Goal: Task Accomplishment & Management: Use online tool/utility

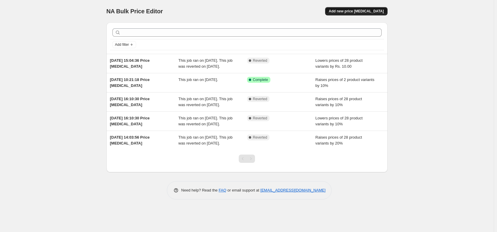
click at [352, 12] on span "Add new price [MEDICAL_DATA]" at bounding box center [356, 11] width 55 height 5
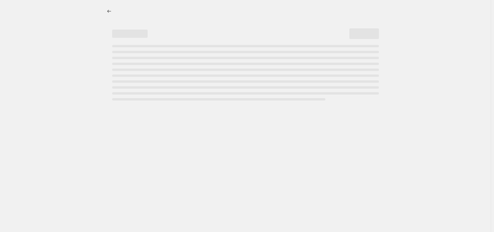
select select "percentage"
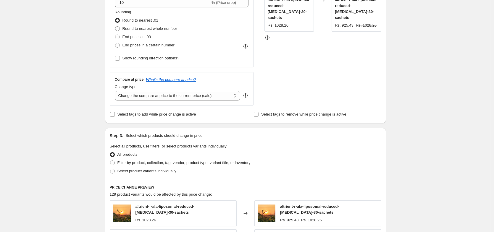
scroll to position [249, 0]
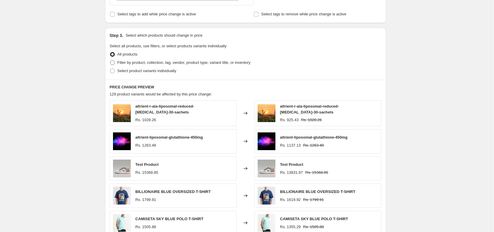
click at [115, 64] on span at bounding box center [112, 62] width 5 height 5
click at [110, 61] on input "Filter by product, collection, tag, vendor, product type, variant title, or inv…" at bounding box center [110, 60] width 0 height 0
radio input "true"
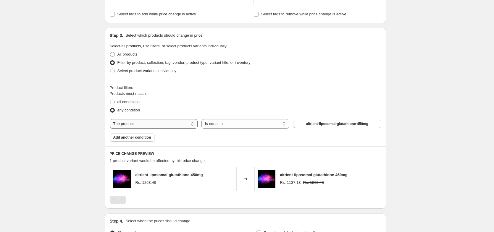
select select "vendor"
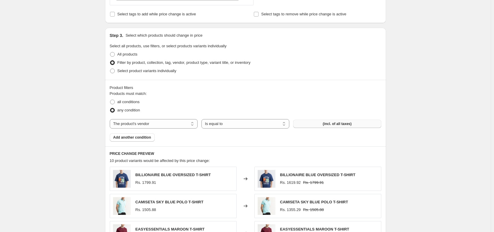
click at [326, 123] on span "(incl. of all taxes)" at bounding box center [337, 124] width 29 height 5
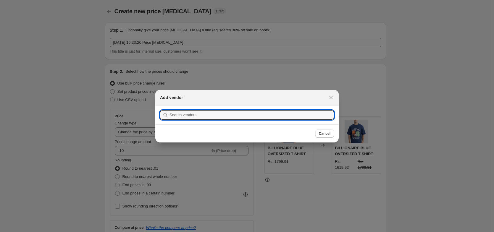
scroll to position [0, 0]
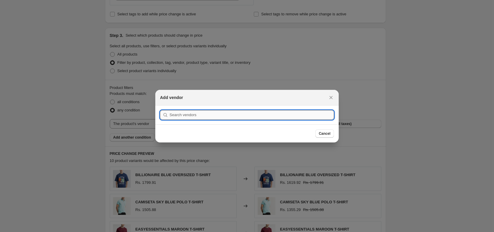
click at [178, 114] on input ":r2f:" at bounding box center [252, 114] width 165 height 9
click at [182, 115] on input ":r2f:" at bounding box center [252, 114] width 165 height 9
click at [183, 115] on input ":r2f:" at bounding box center [252, 114] width 165 height 9
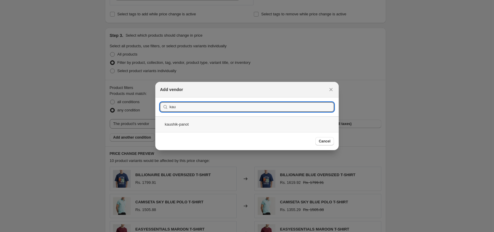
type input "kau"
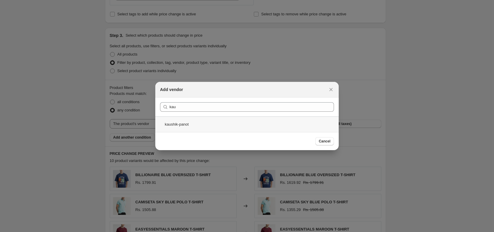
click at [175, 121] on div "kaushik-panot" at bounding box center [246, 125] width 183 height 16
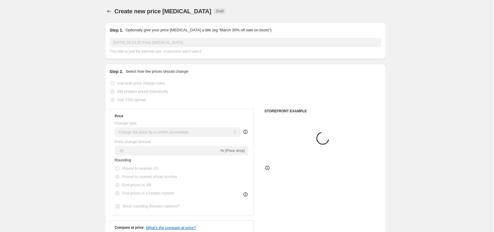
scroll to position [249, 0]
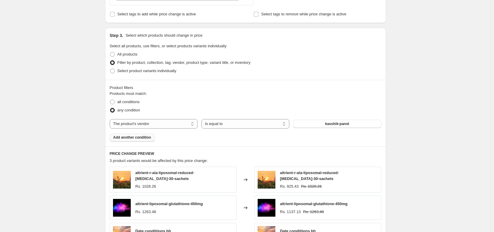
click at [129, 134] on button "Add another condition" at bounding box center [132, 137] width 45 height 8
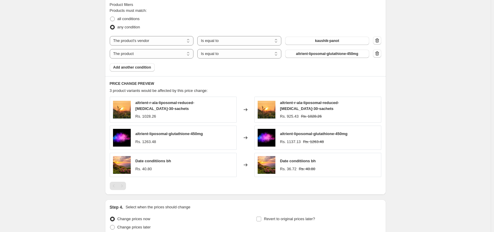
scroll to position [320, 0]
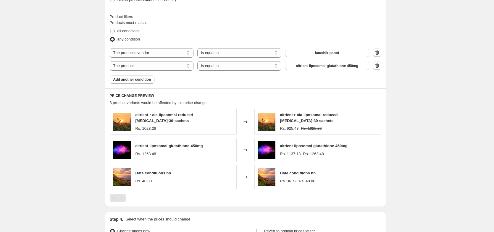
click at [113, 33] on span at bounding box center [112, 31] width 5 height 5
click at [110, 29] on input "all conditions" at bounding box center [110, 29] width 0 height 0
radio input "true"
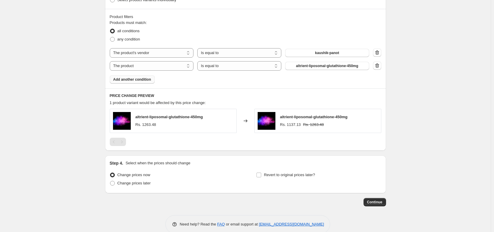
click at [127, 78] on span "Add another condition" at bounding box center [132, 79] width 38 height 5
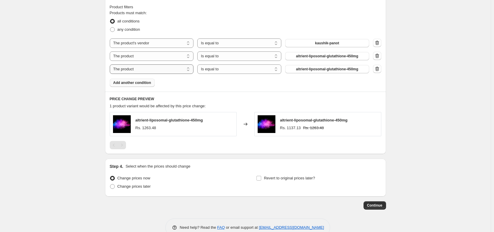
scroll to position [307, 0]
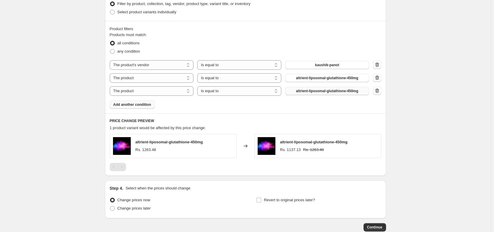
click at [313, 91] on span "altrient-liposomal-glutathione-450mg" at bounding box center [327, 91] width 62 height 5
select select "vendor"
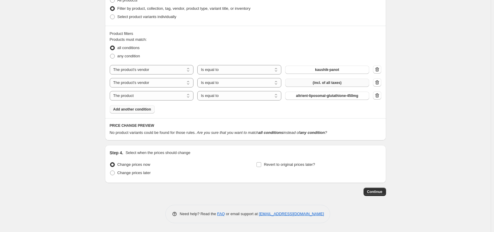
scroll to position [303, 0]
click at [114, 54] on span at bounding box center [112, 56] width 5 height 5
click at [110, 54] on input "any condition" at bounding box center [110, 54] width 0 height 0
radio input "true"
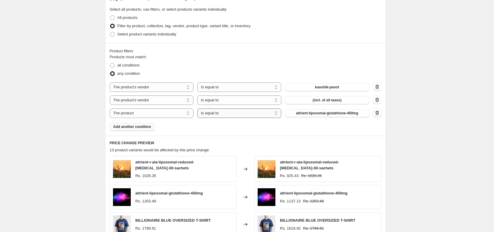
scroll to position [267, 0]
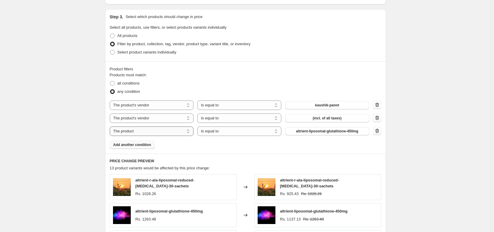
select select "vendor"
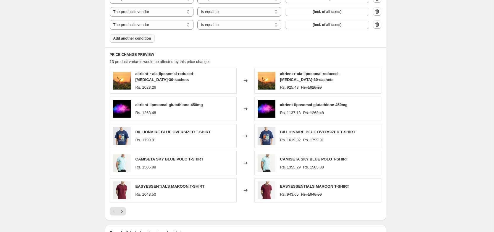
scroll to position [338, 0]
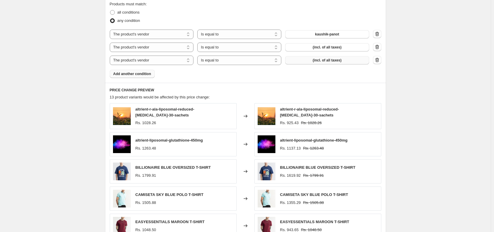
click at [347, 60] on button "(incl. of all taxes)" at bounding box center [327, 60] width 84 height 8
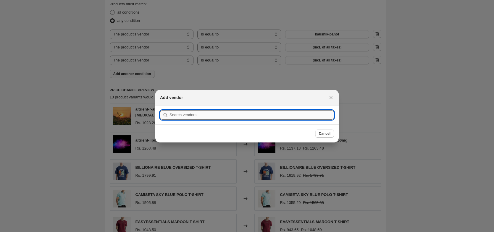
click at [199, 114] on input ":r2p:" at bounding box center [252, 114] width 165 height 9
click at [289, 85] on div at bounding box center [247, 116] width 494 height 232
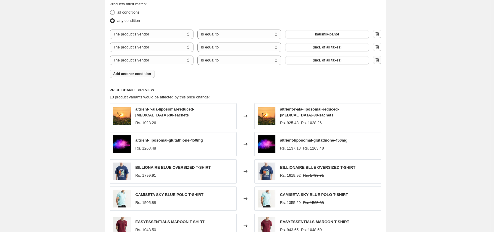
click at [378, 60] on icon "button" at bounding box center [377, 60] width 1 height 2
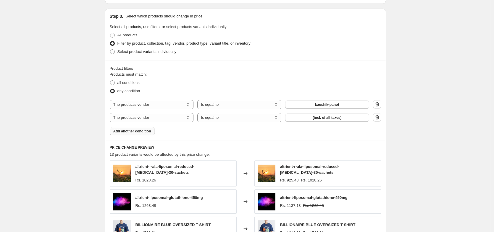
scroll to position [263, 0]
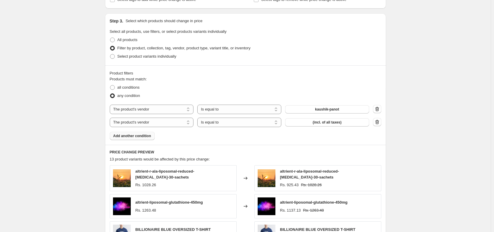
click at [128, 134] on span "Add another condition" at bounding box center [132, 136] width 38 height 5
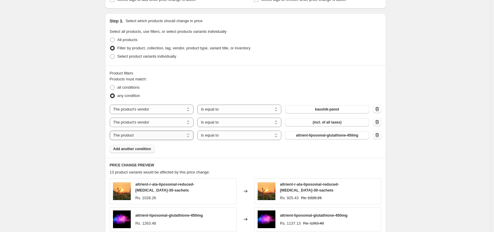
select select "vendor"
click at [317, 136] on span "(incl. of all taxes)" at bounding box center [327, 135] width 29 height 5
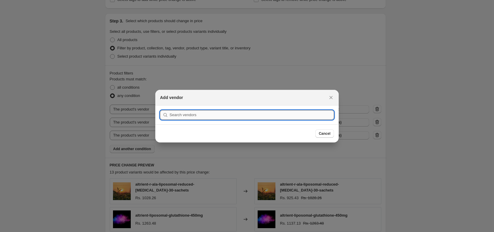
click at [222, 114] on input ":r2v:" at bounding box center [252, 114] width 165 height 9
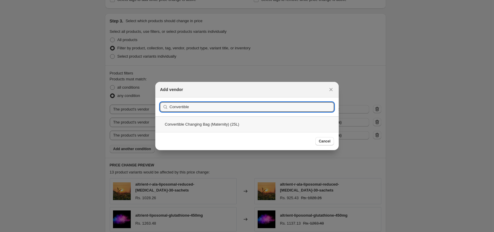
type input "Convertible"
click at [188, 125] on div "Convertible Changing Bag (Maternity) (25L)" at bounding box center [246, 125] width 183 height 16
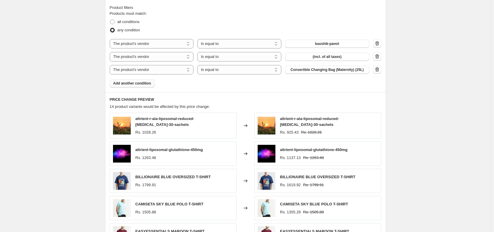
scroll to position [312, 0]
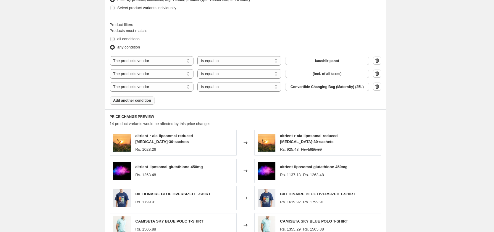
click at [115, 38] on span at bounding box center [112, 39] width 5 height 5
click at [110, 37] on input "all conditions" at bounding box center [110, 37] width 0 height 0
radio input "true"
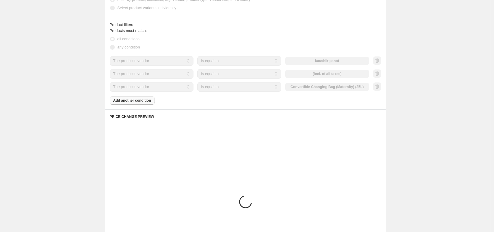
scroll to position [303, 0]
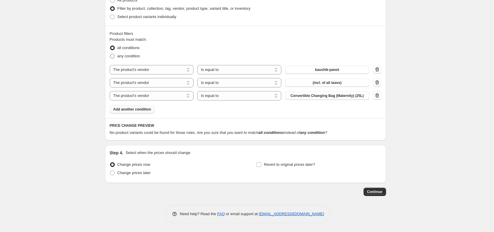
click at [115, 54] on span at bounding box center [112, 56] width 5 height 5
click at [110, 54] on input "any condition" at bounding box center [110, 54] width 0 height 0
radio input "true"
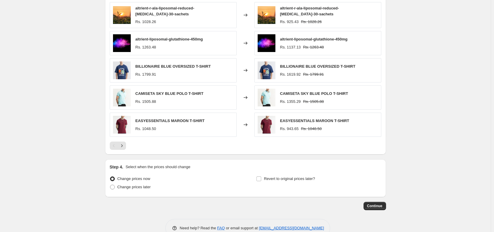
scroll to position [374, 0]
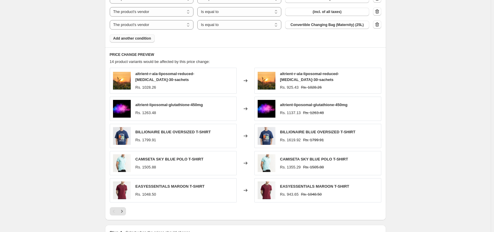
click at [118, 212] on div "Pagination" at bounding box center [114, 211] width 8 height 8
click at [119, 212] on button "Next" at bounding box center [122, 211] width 8 height 8
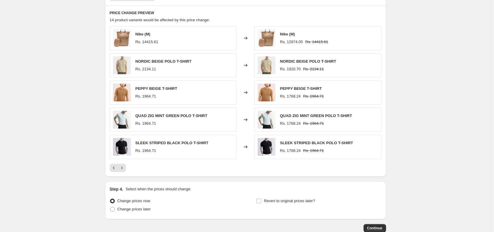
scroll to position [445, 0]
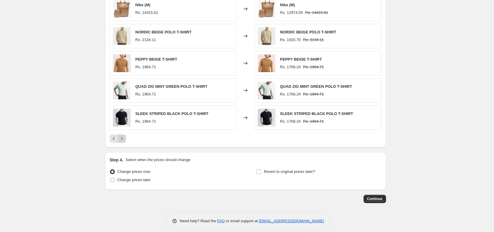
click at [126, 137] on button "Next" at bounding box center [122, 139] width 8 height 8
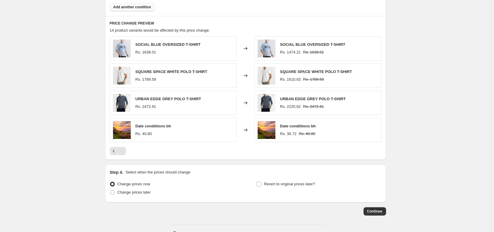
scroll to position [389, 0]
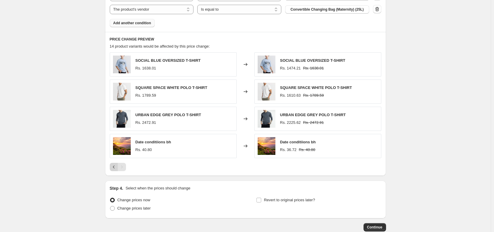
click at [115, 168] on icon "Previous" at bounding box center [114, 167] width 6 height 6
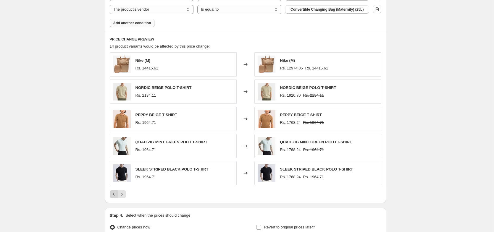
click at [114, 196] on icon "Previous" at bounding box center [114, 194] width 6 height 6
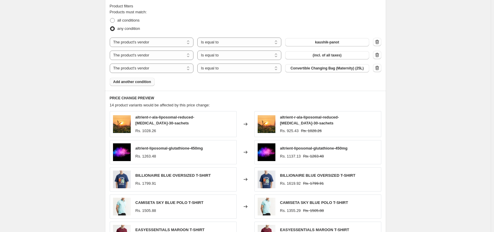
scroll to position [318, 0]
